Goal: Information Seeking & Learning: Understand process/instructions

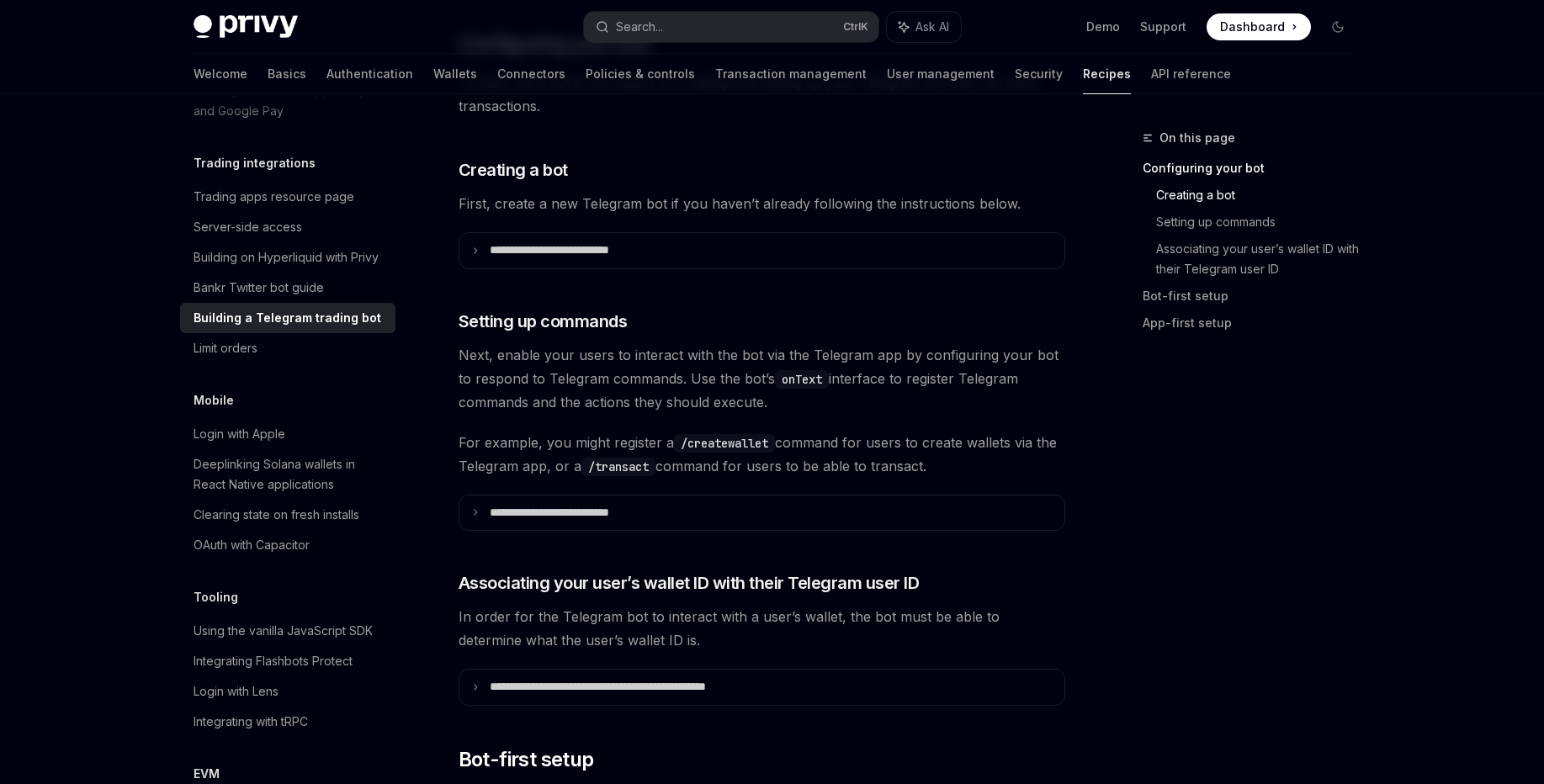
scroll to position [651, 0]
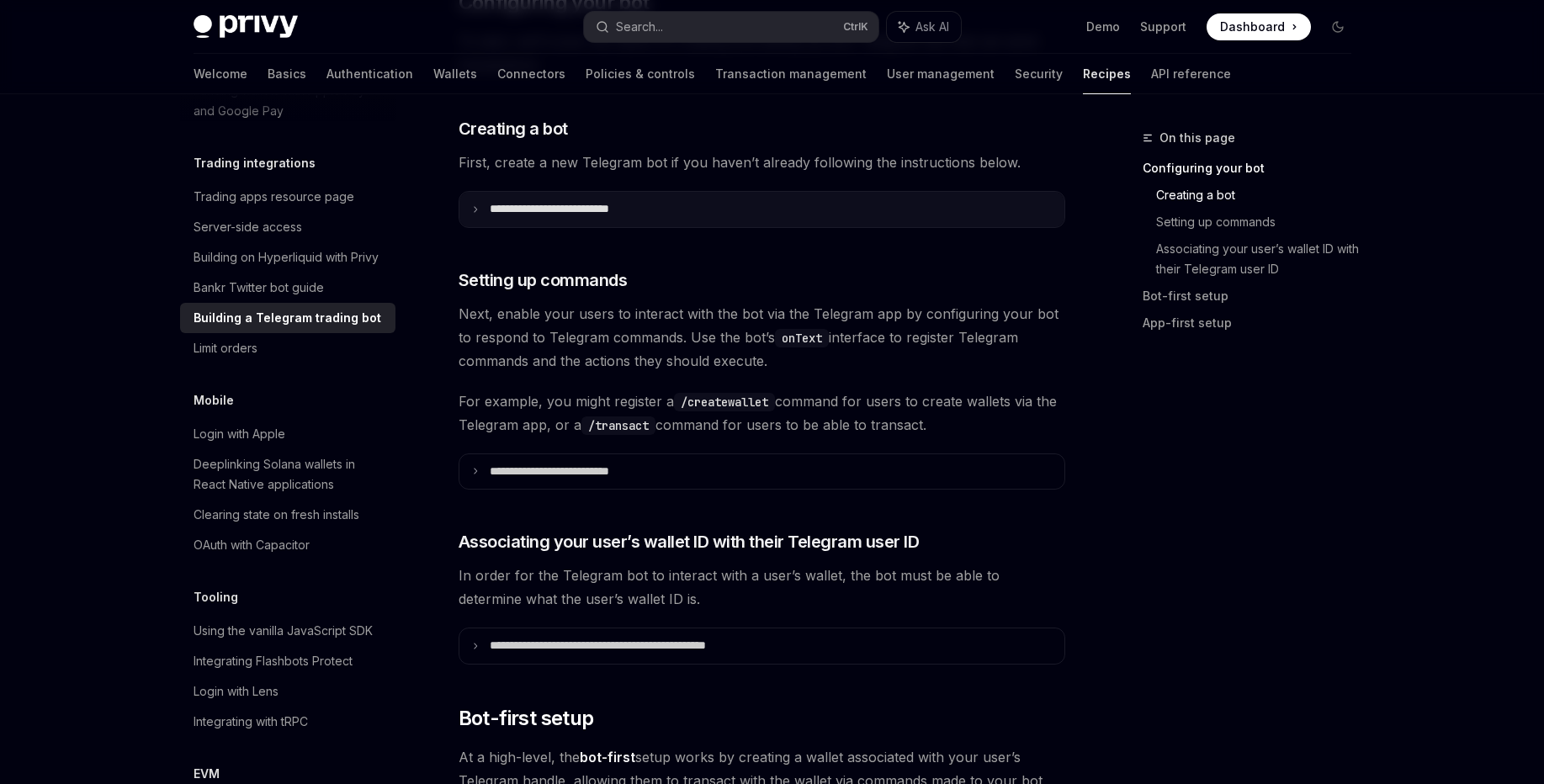
click at [701, 199] on summary "**********" at bounding box center [762, 210] width 605 height 36
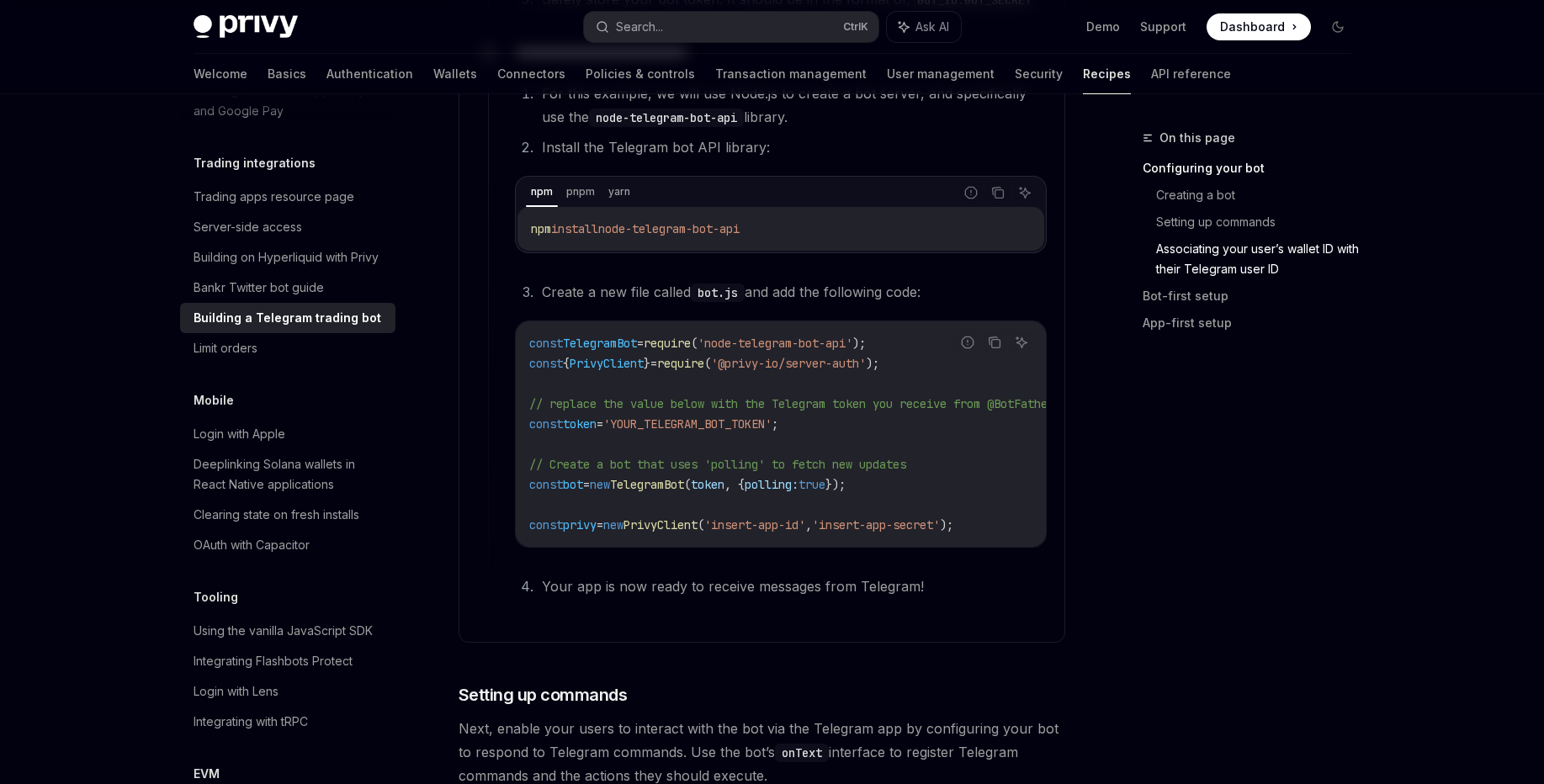
scroll to position [1096, 0]
drag, startPoint x: 748, startPoint y: 363, endPoint x: 901, endPoint y: 357, distance: 153.1
click at [866, 357] on span "'@privy-io/server-auth'" at bounding box center [788, 360] width 155 height 15
copy span "@privy-io/server-auth'"
click at [863, 436] on code "const TelegramBot = require ( 'node-telegram-bot-api' ); const { PrivyClient } …" at bounding box center [812, 430] width 565 height 202
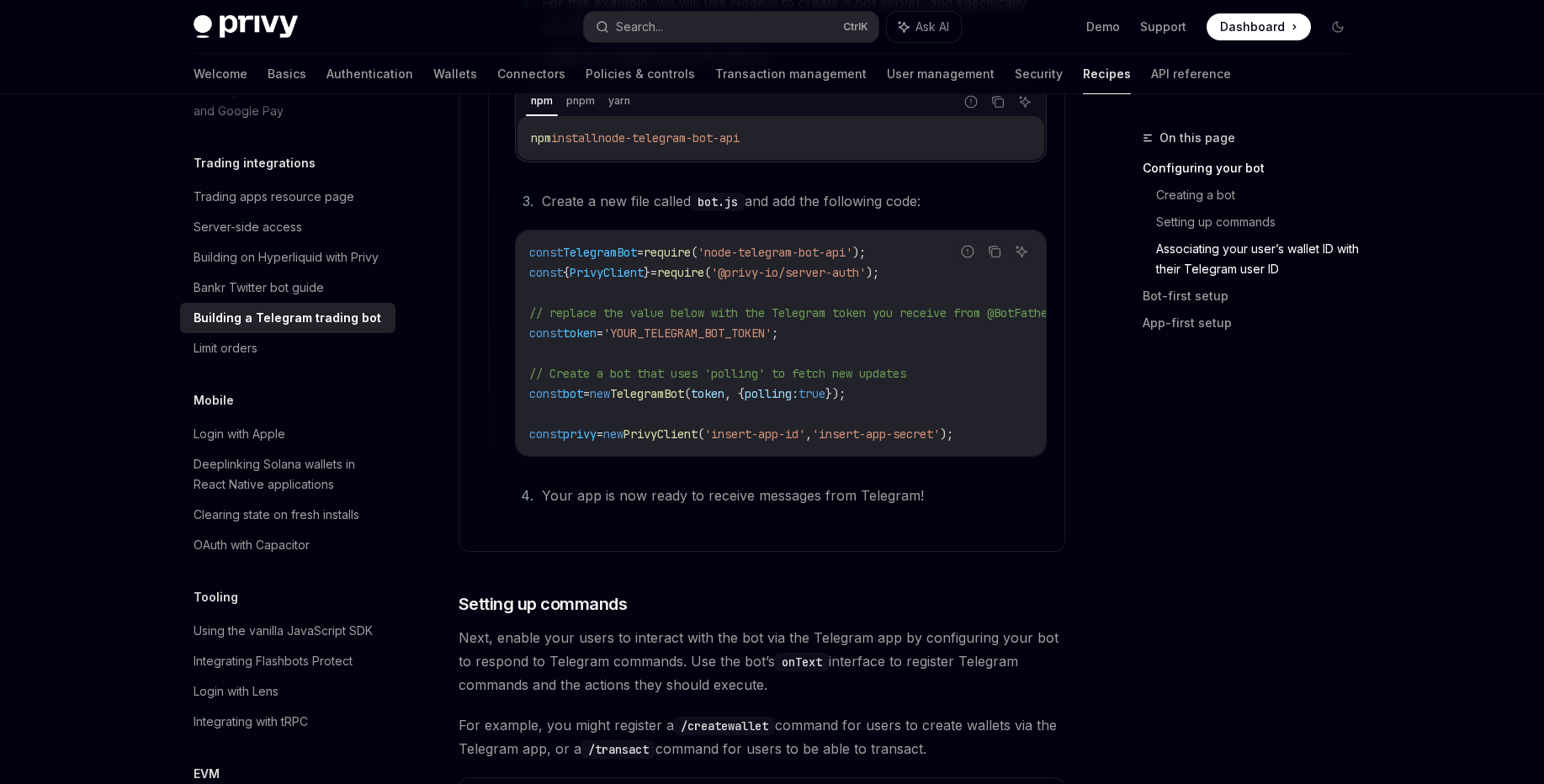
scroll to position [1186, 0]
click at [698, 432] on span "PrivyClient" at bounding box center [660, 432] width 74 height 15
copy div "const privy = new PrivyClient ( 'insert-app-id' , 'insert-app-secret' );"
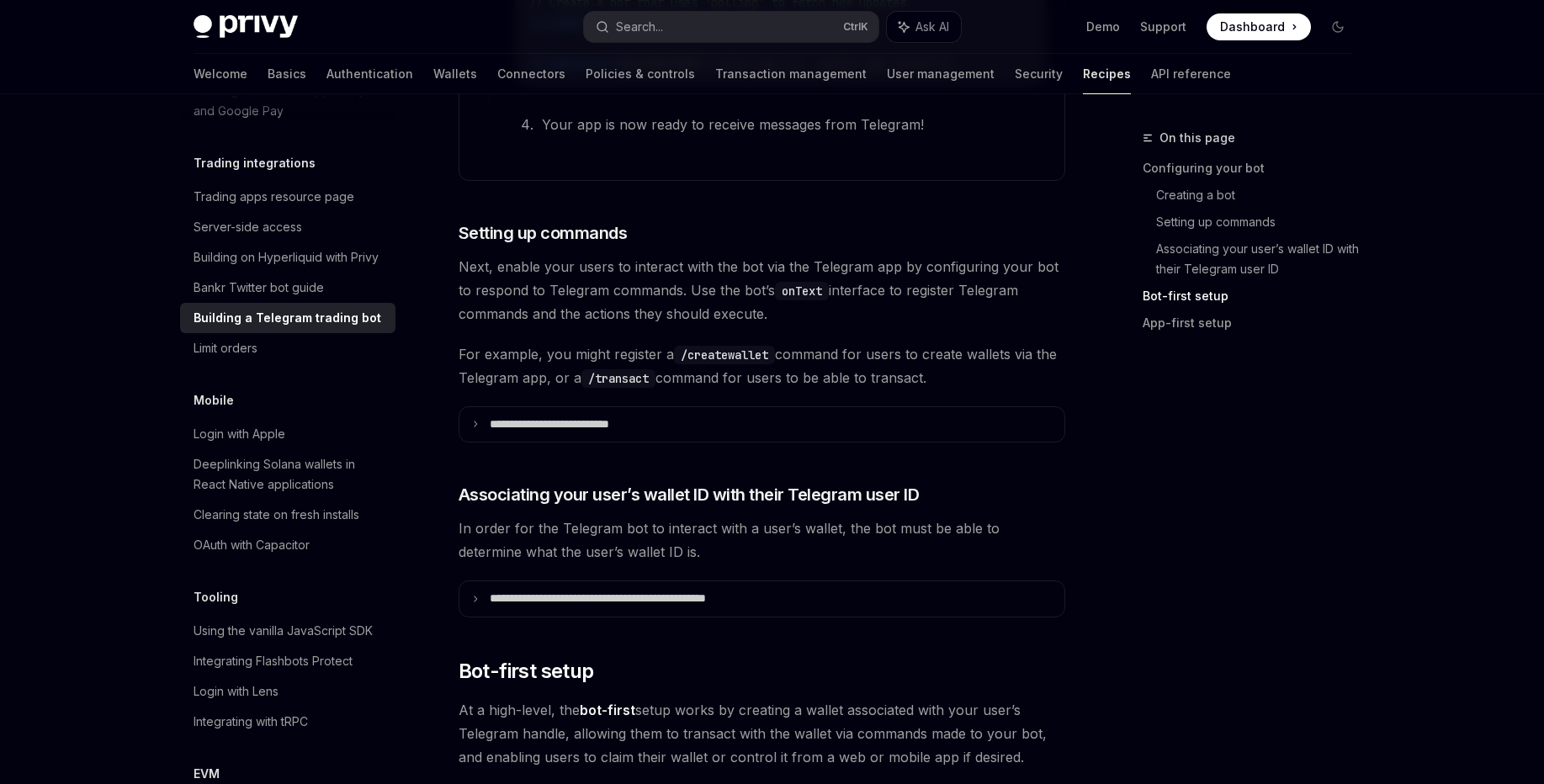
scroll to position [1580, 0]
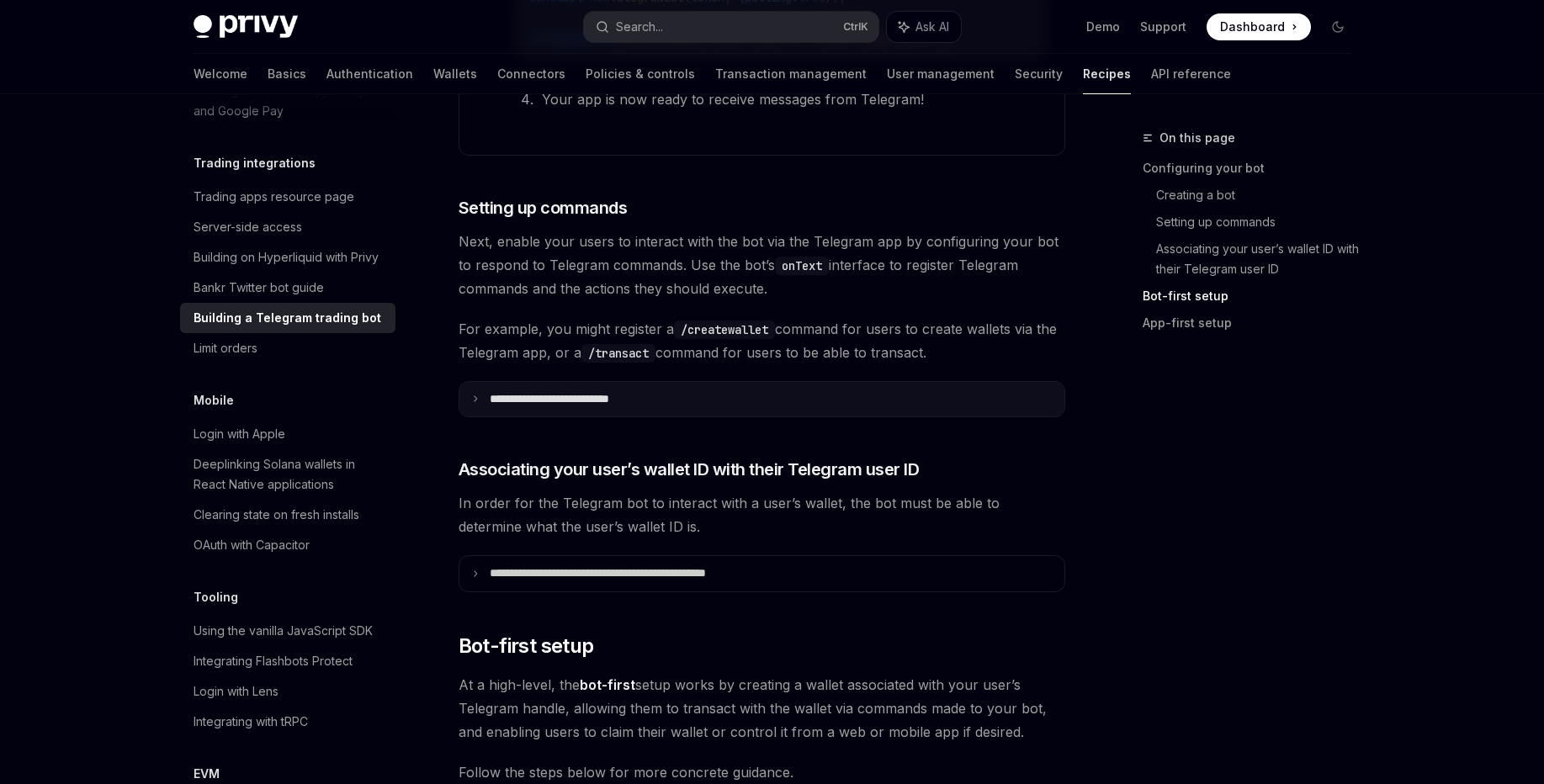
click at [492, 407] on p "**********" at bounding box center [579, 399] width 179 height 15
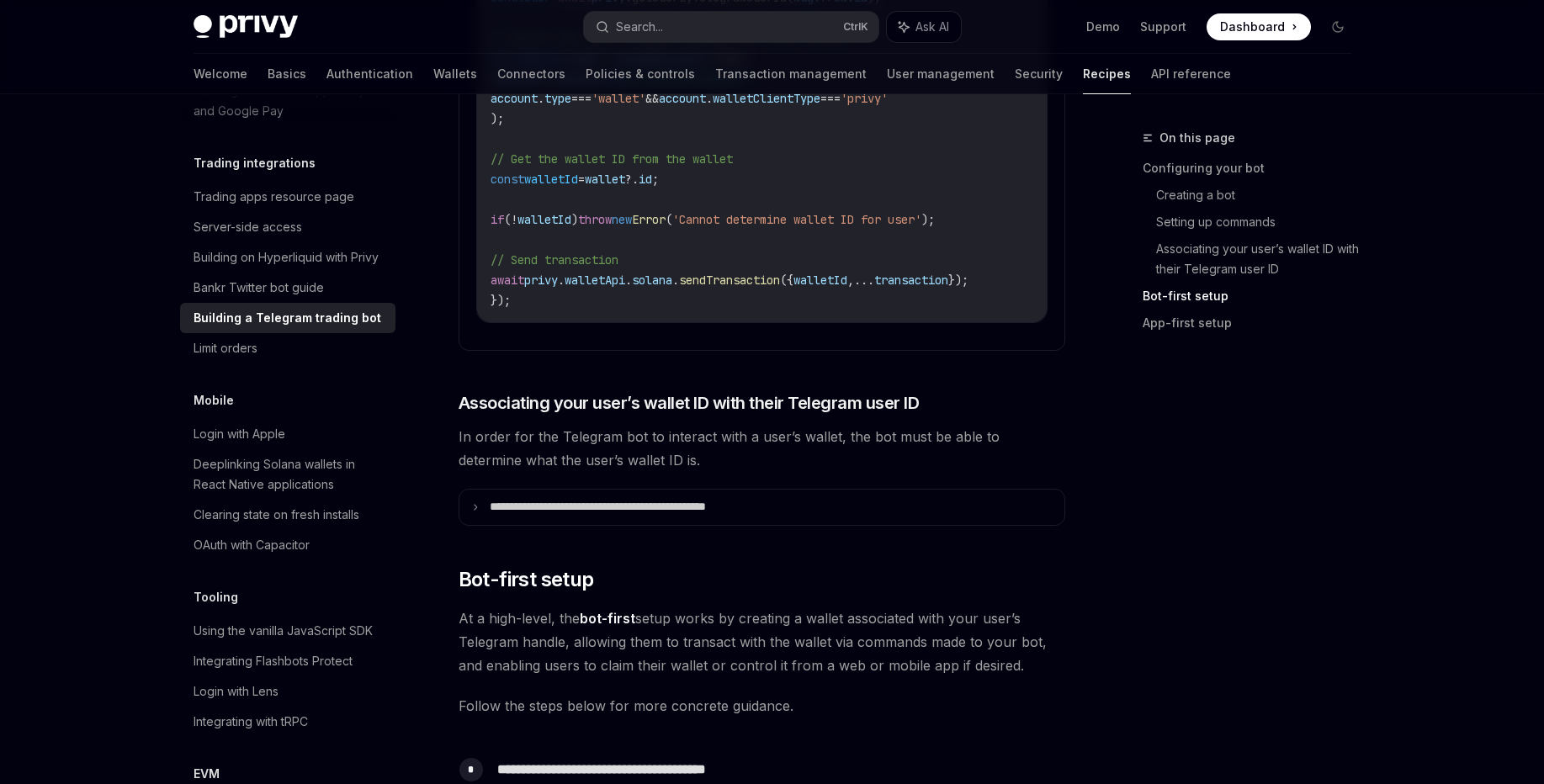
scroll to position [2345, 0]
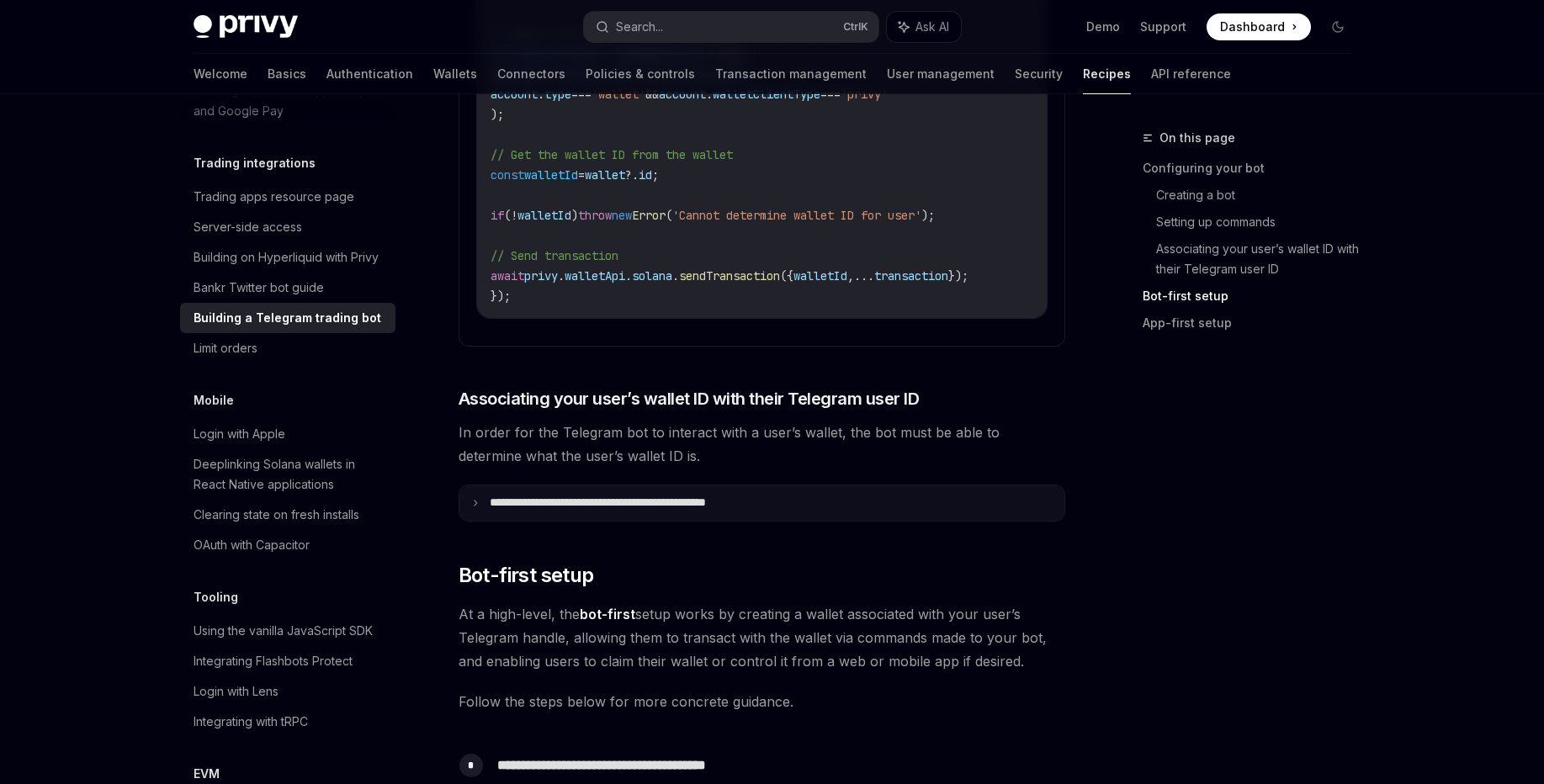
click at [663, 511] on p "**********" at bounding box center [634, 502] width 288 height 15
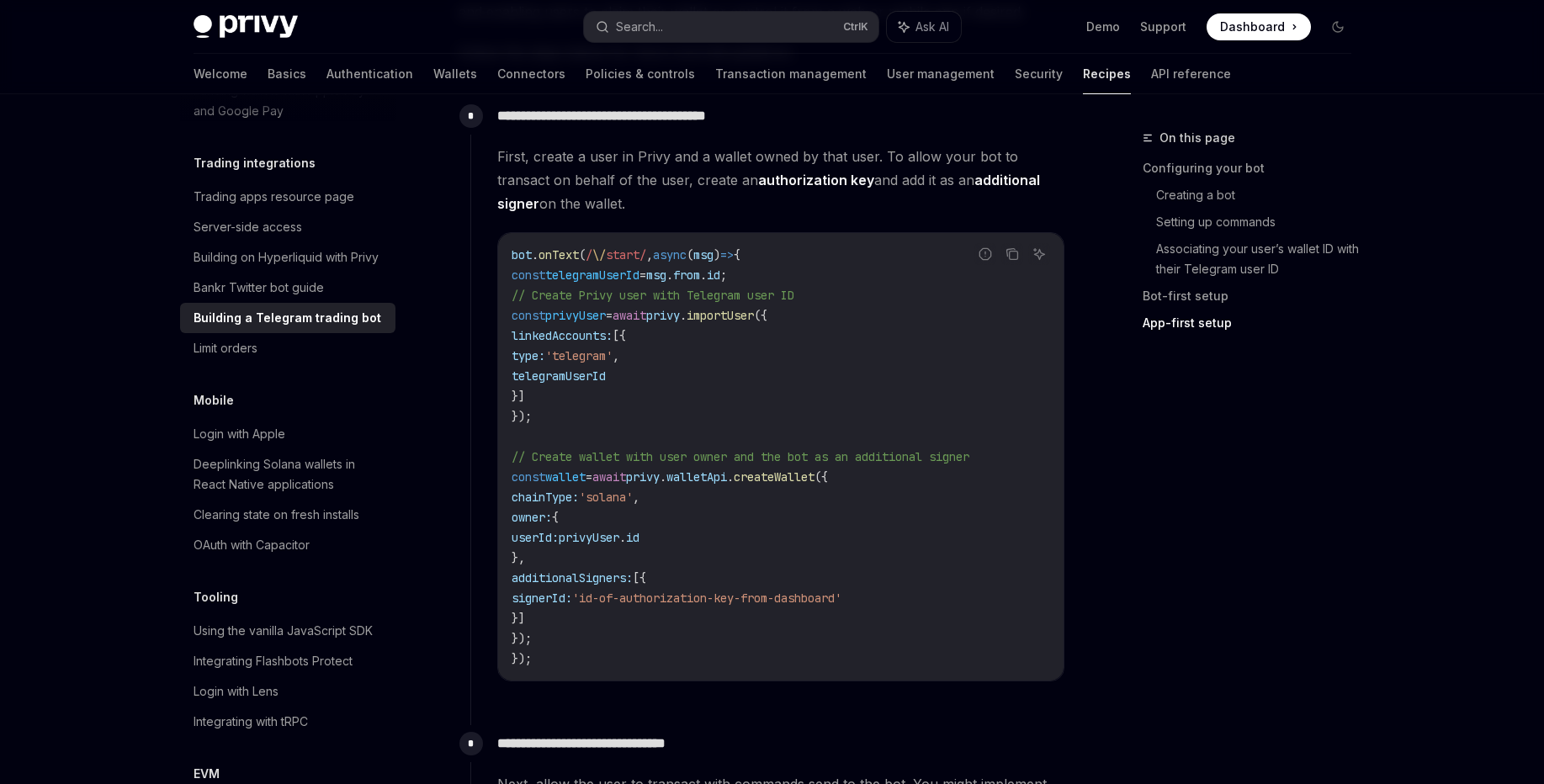
scroll to position [3486, 0]
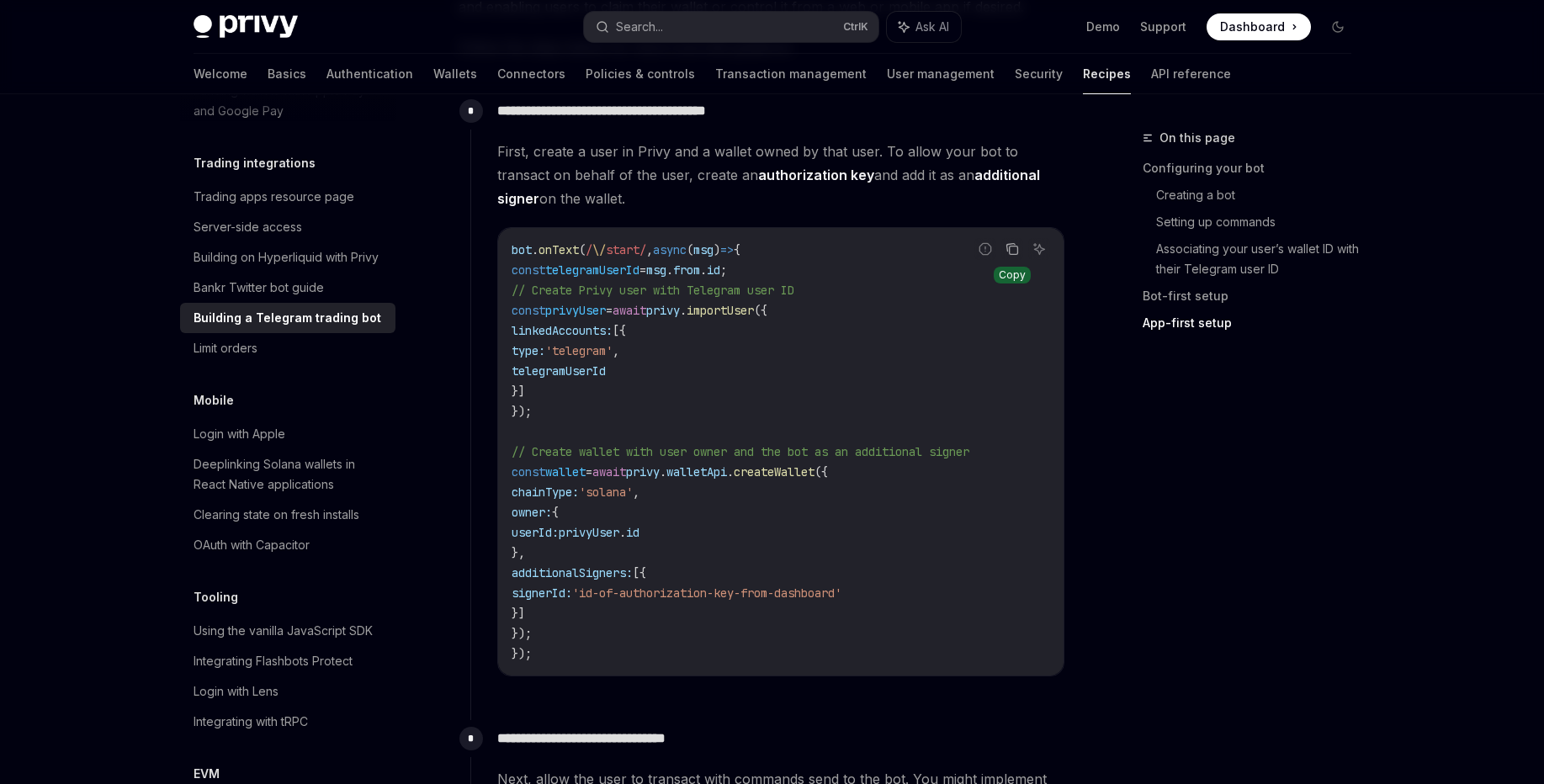
click at [1019, 248] on button "Copy the contents from the code block" at bounding box center [1012, 249] width 22 height 22
click at [906, 438] on code "bot . onText ( / \/ start/ , async ( msg ) => { const telegramUserId = msg . fr…" at bounding box center [780, 452] width 539 height 424
click at [1007, 248] on icon "Copy the contents from the code block" at bounding box center [1012, 249] width 13 height 13
click at [605, 367] on span "telegramUserId" at bounding box center [558, 371] width 94 height 15
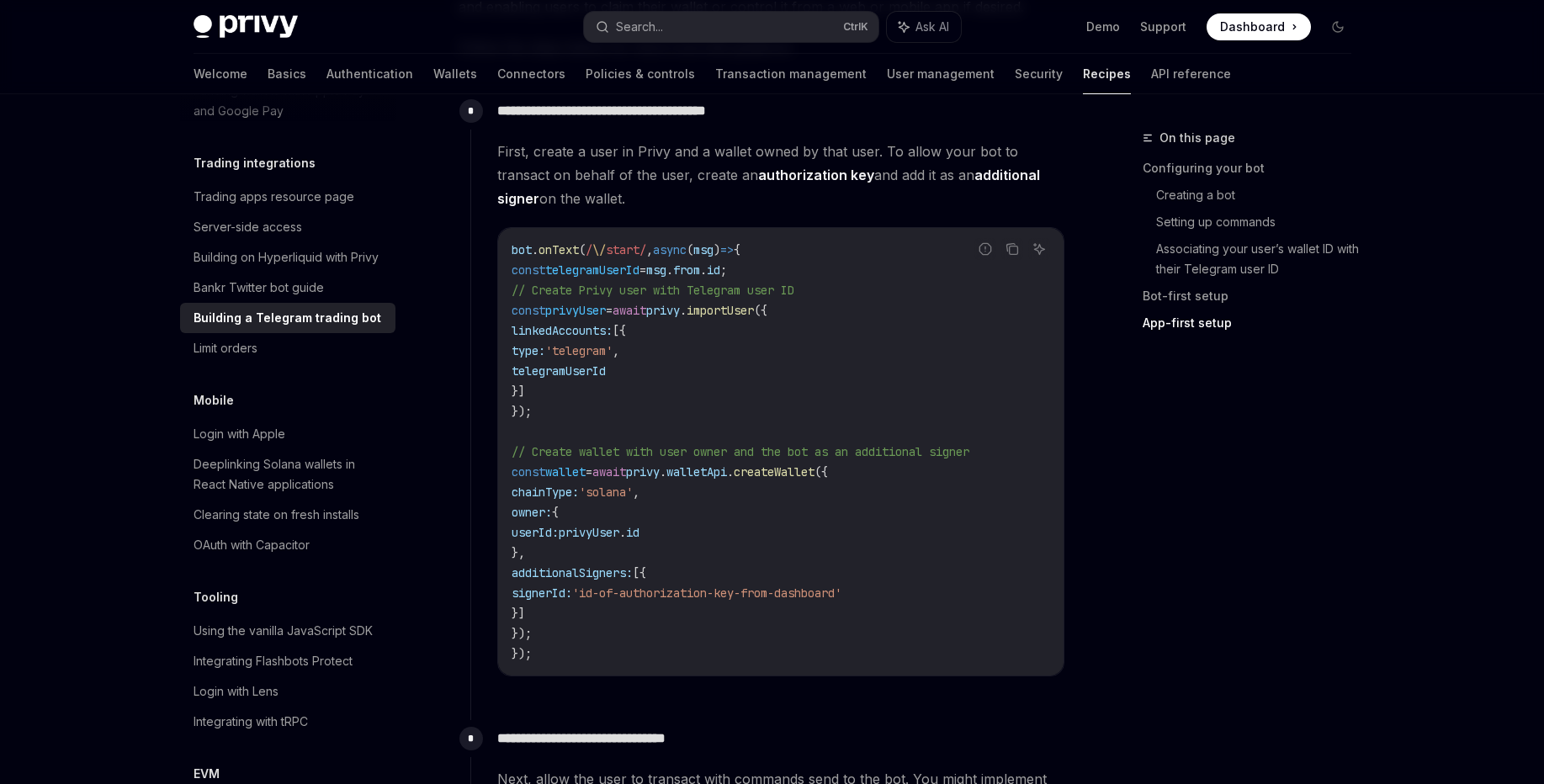
click at [670, 403] on code "bot . onText ( / \/ start/ , async ( msg ) => { const telegramUserId = msg . fr…" at bounding box center [780, 452] width 539 height 424
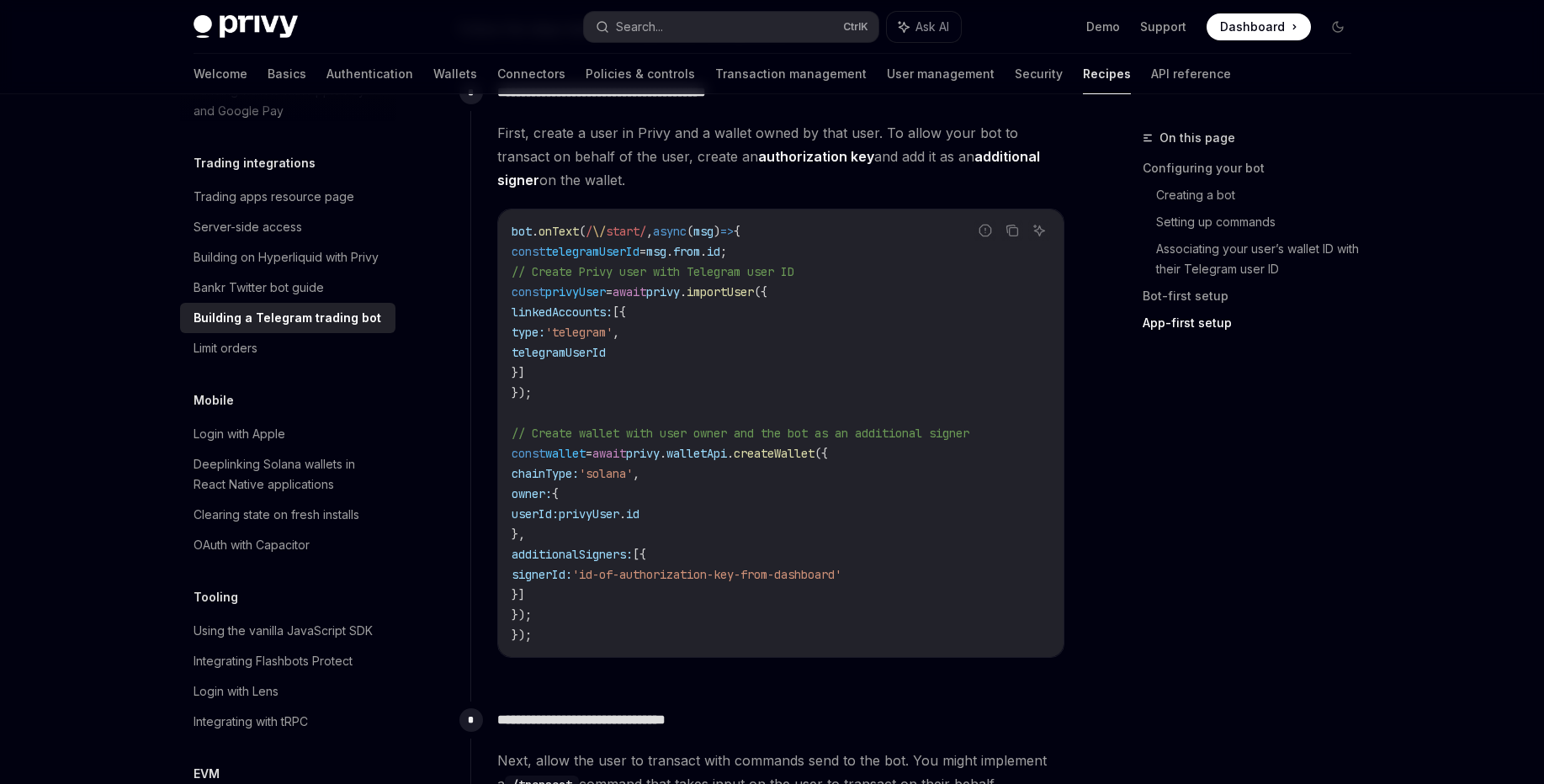
scroll to position [3510, 0]
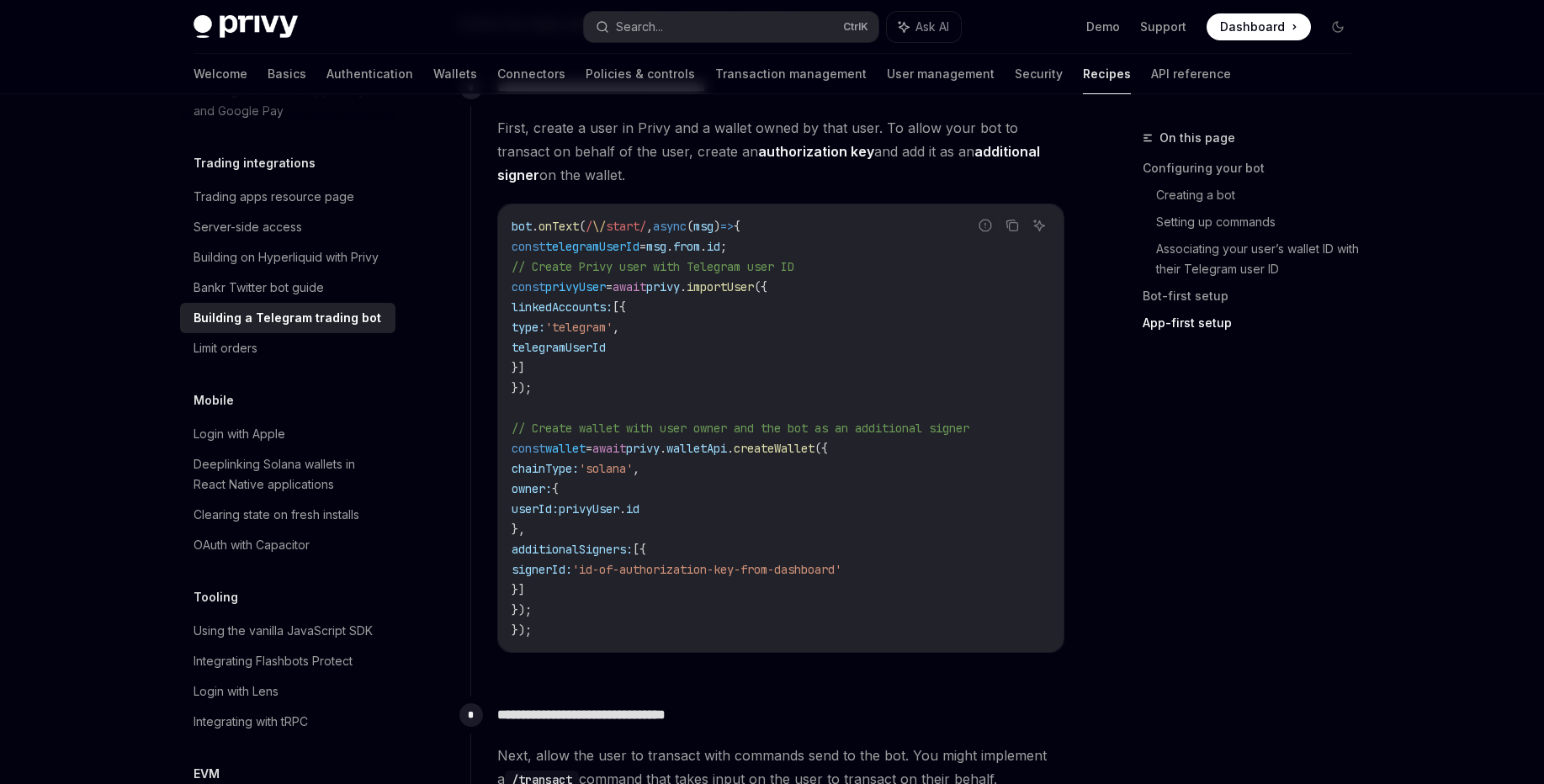
click at [572, 572] on span "signerId:" at bounding box center [541, 569] width 60 height 15
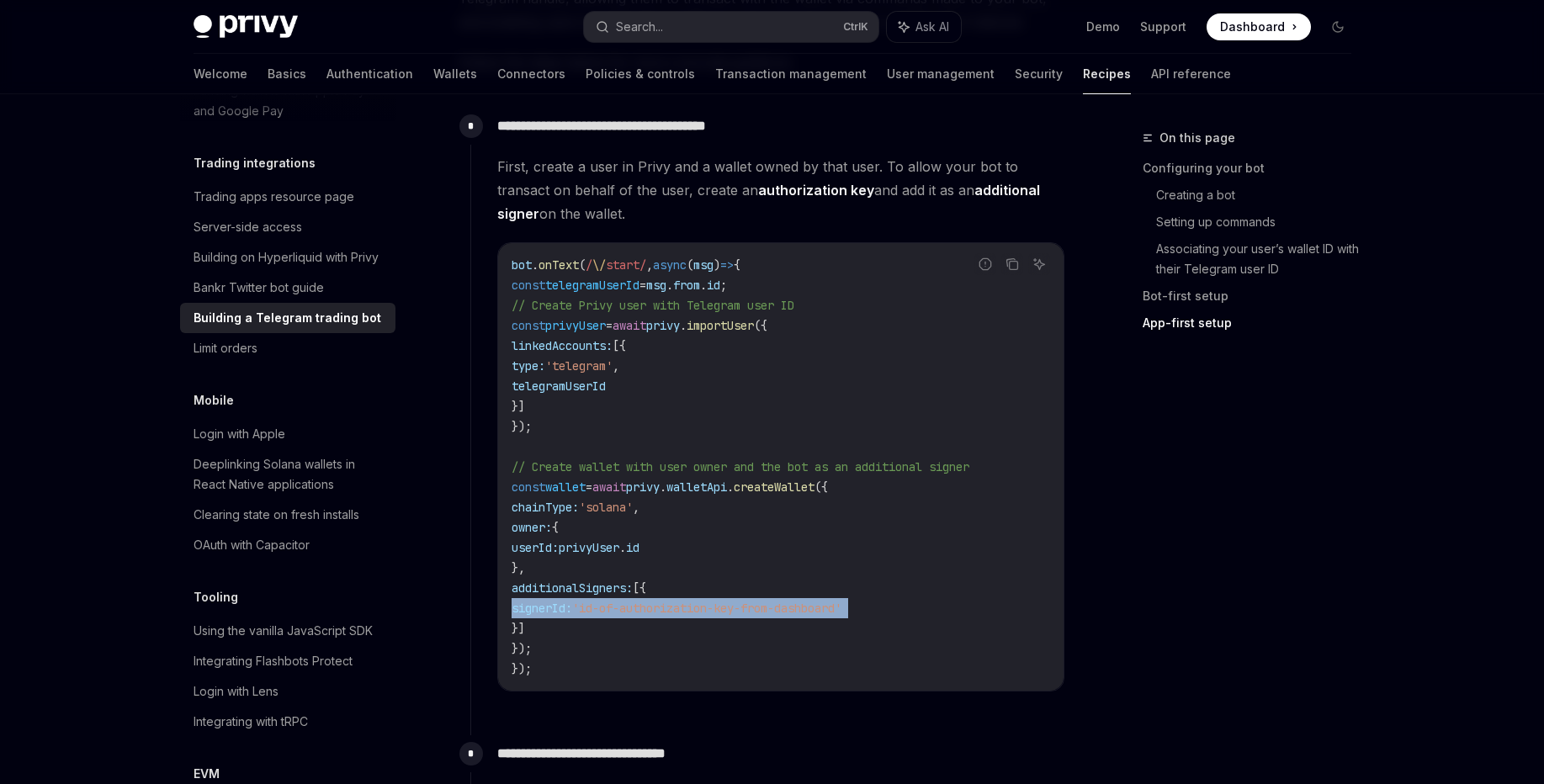
scroll to position [3533, 0]
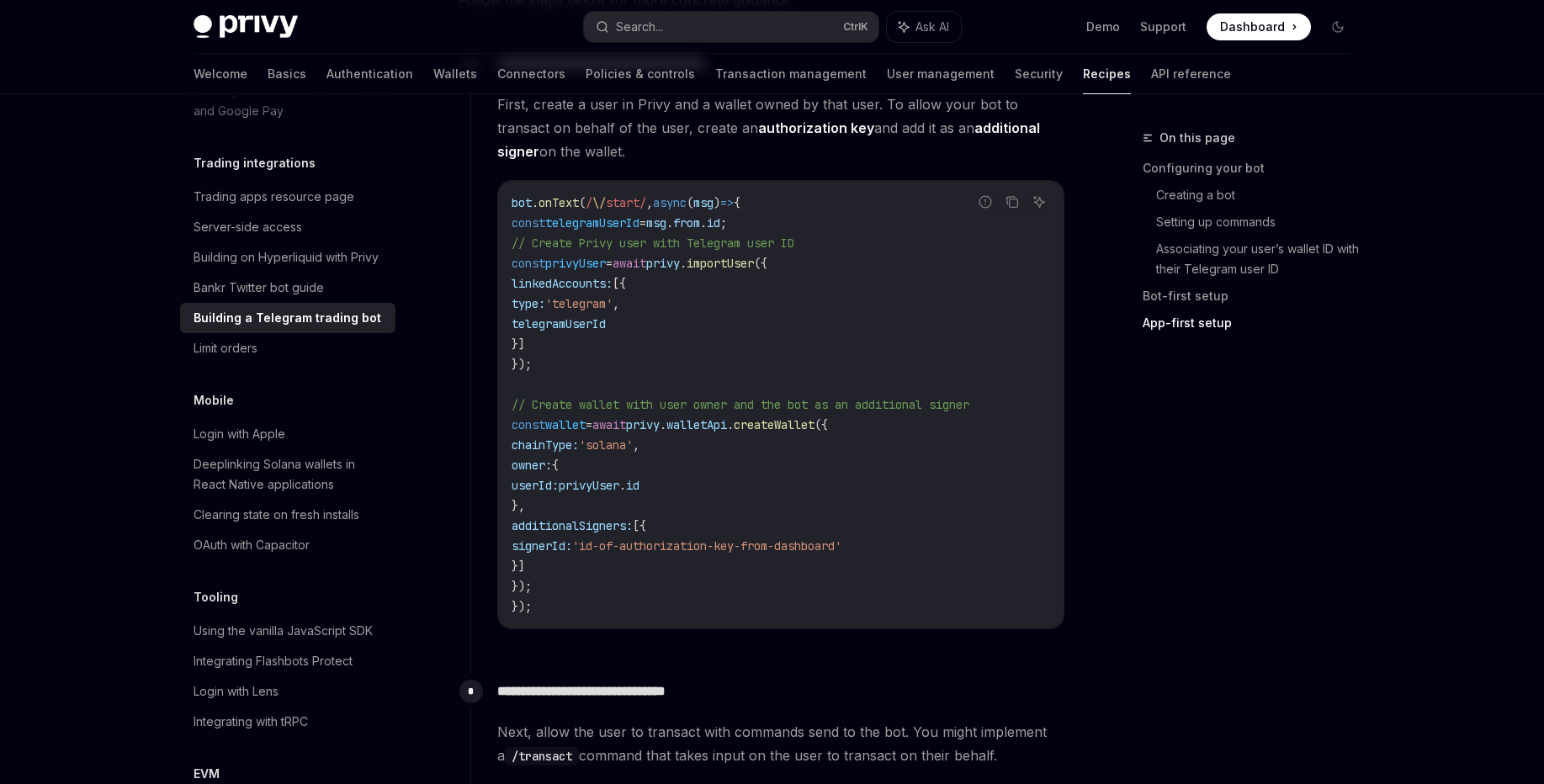
click at [620, 479] on span "privyUser" at bounding box center [588, 485] width 60 height 15
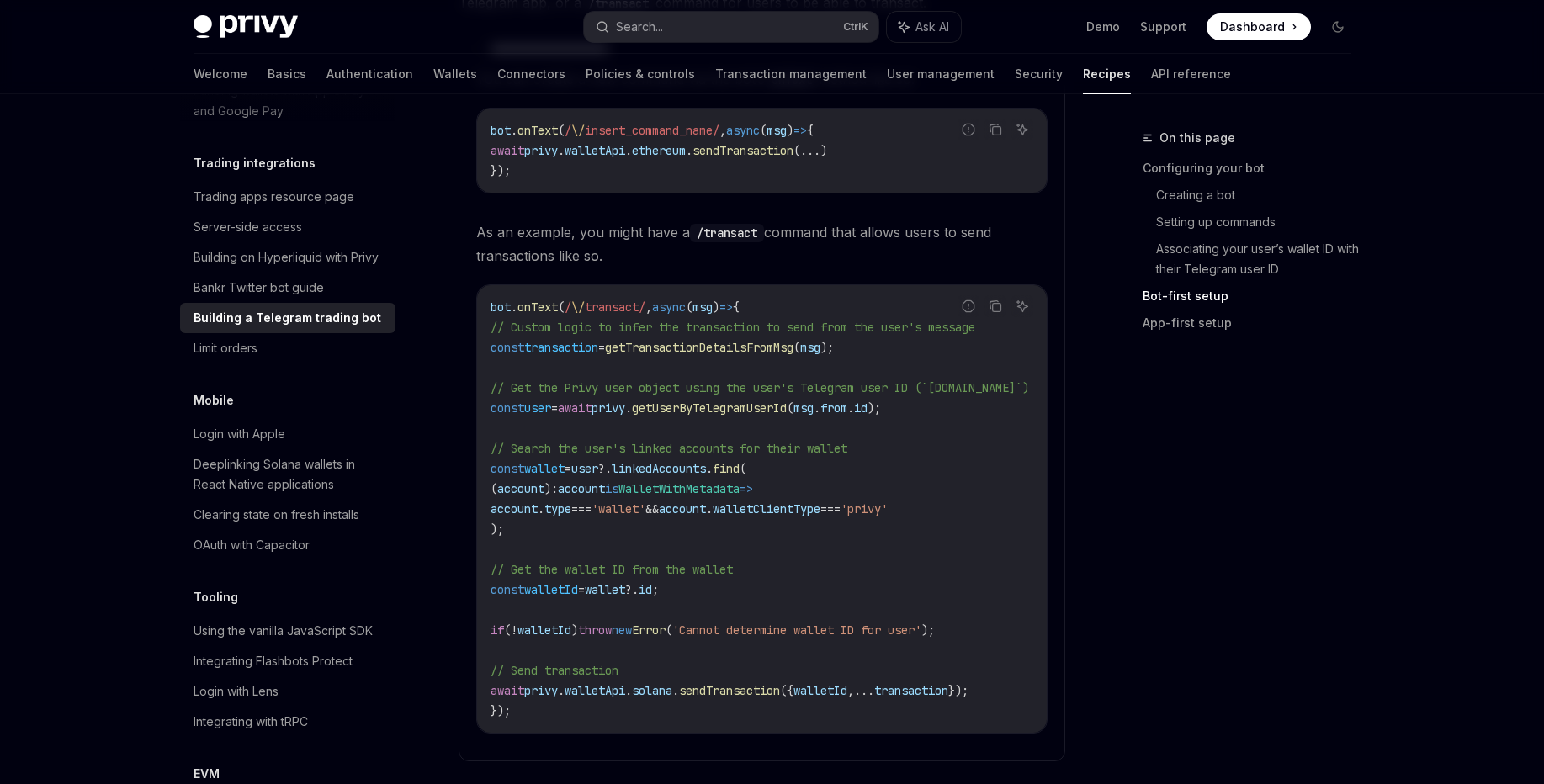
scroll to position [1957, 0]
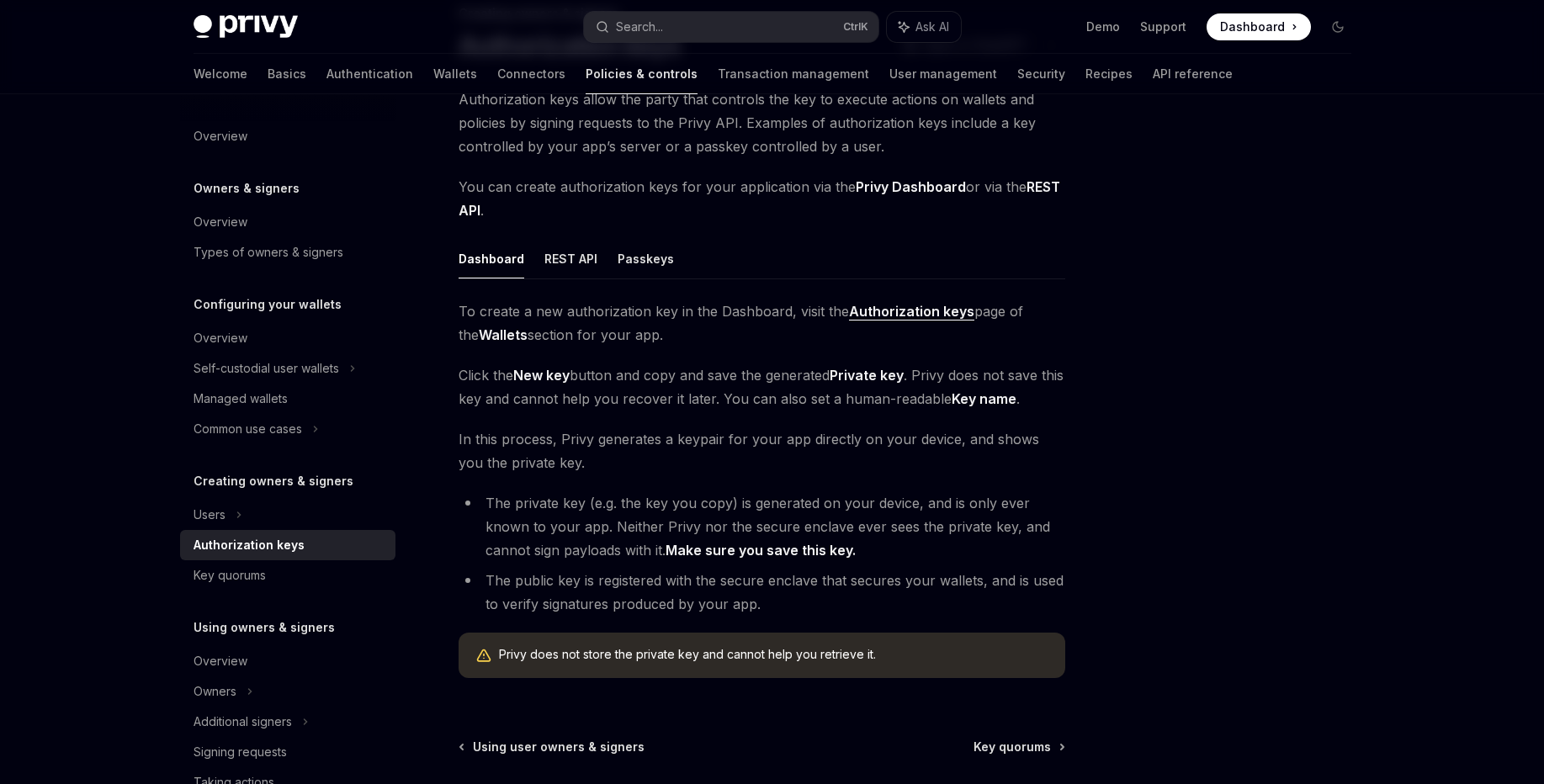
scroll to position [134, 0]
